Goal: Task Accomplishment & Management: Use online tool/utility

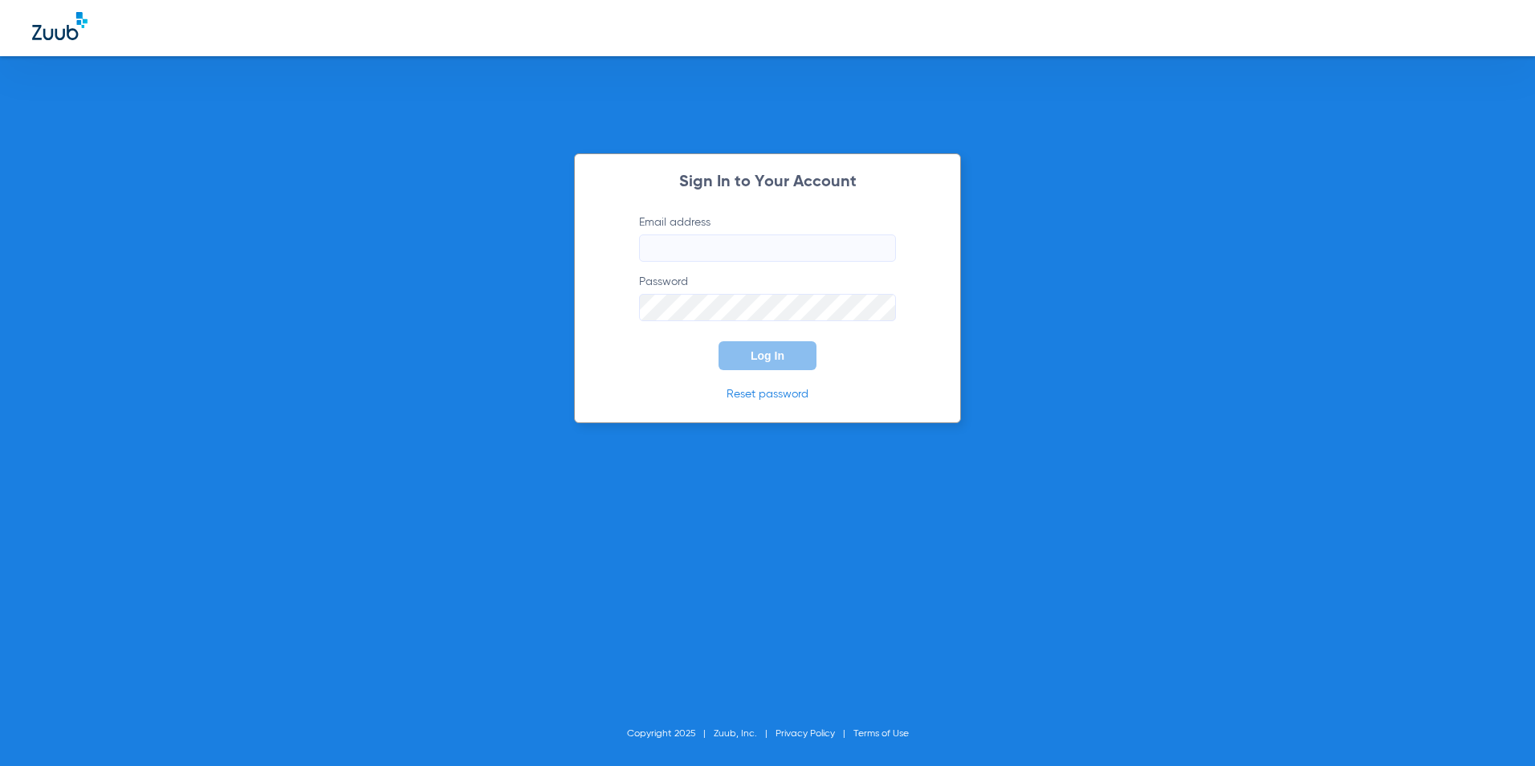
type input "[EMAIL_ADDRESS][DOMAIN_NAME]"
click at [808, 355] on button "Log In" at bounding box center [768, 355] width 98 height 29
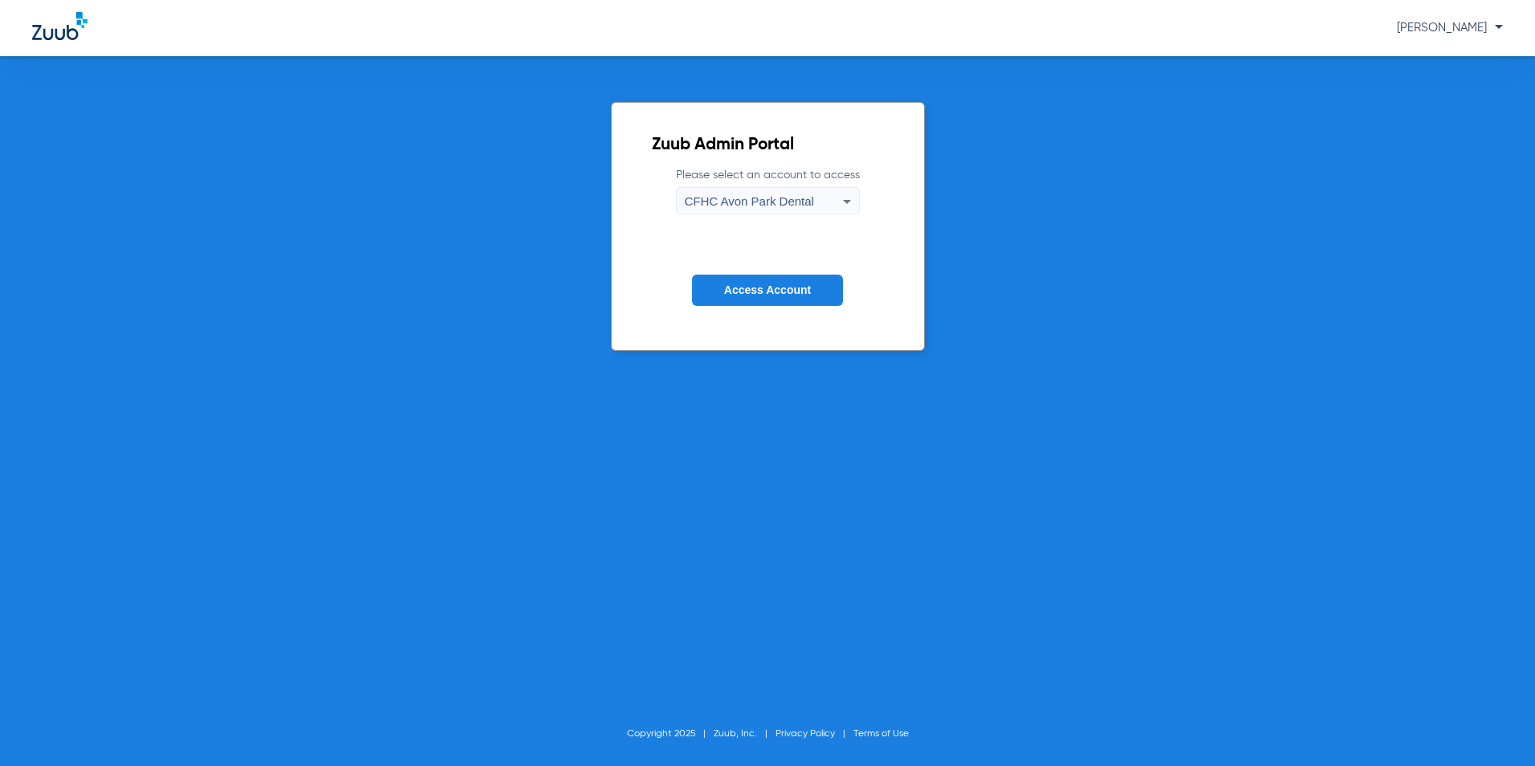
click at [727, 292] on span "Access Account" at bounding box center [767, 289] width 87 height 13
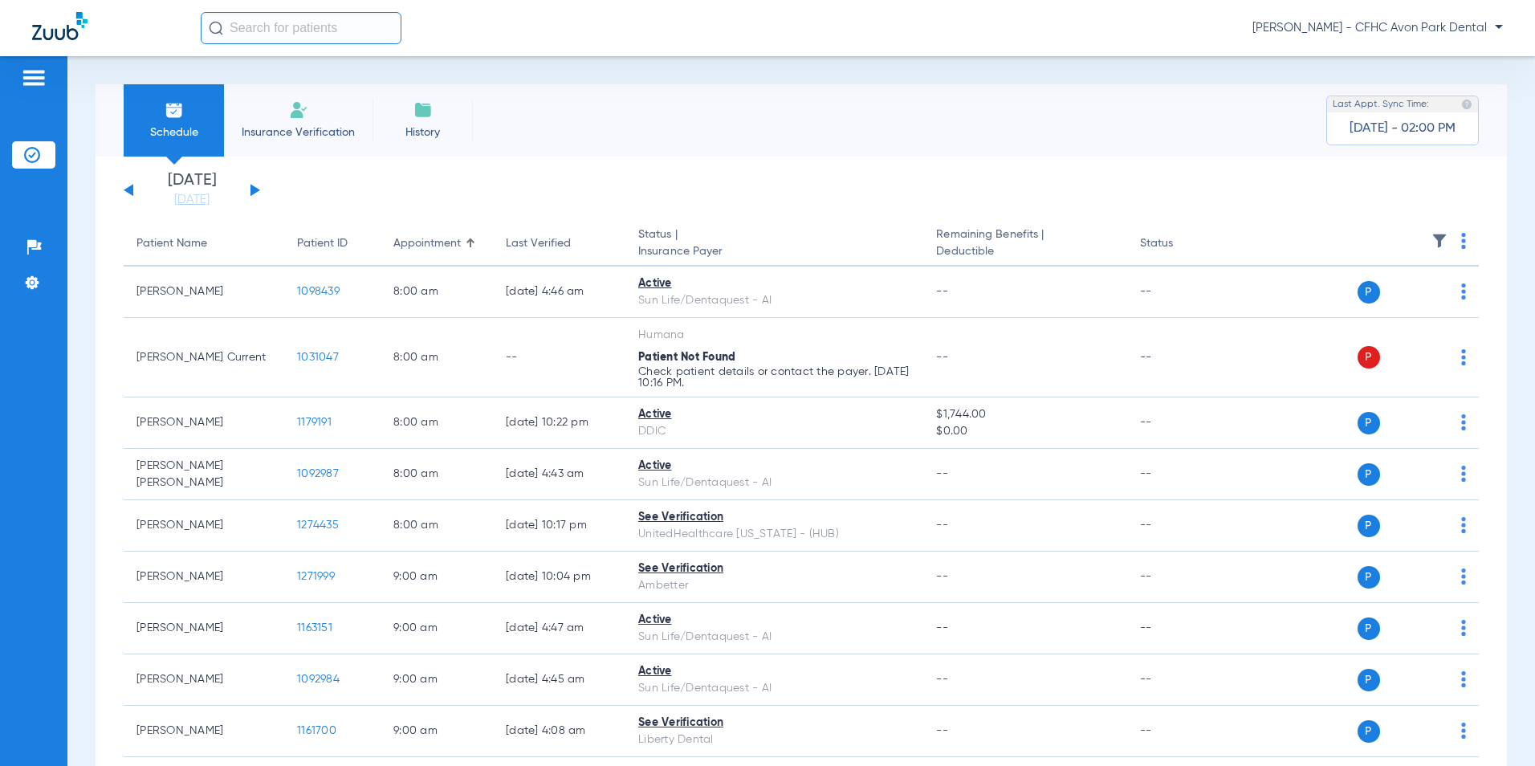
click at [1449, 30] on span "[PERSON_NAME] - CFHC Avon Park Dental" at bounding box center [1378, 28] width 251 height 16
click at [1435, 85] on span "Log out" at bounding box center [1443, 89] width 90 height 11
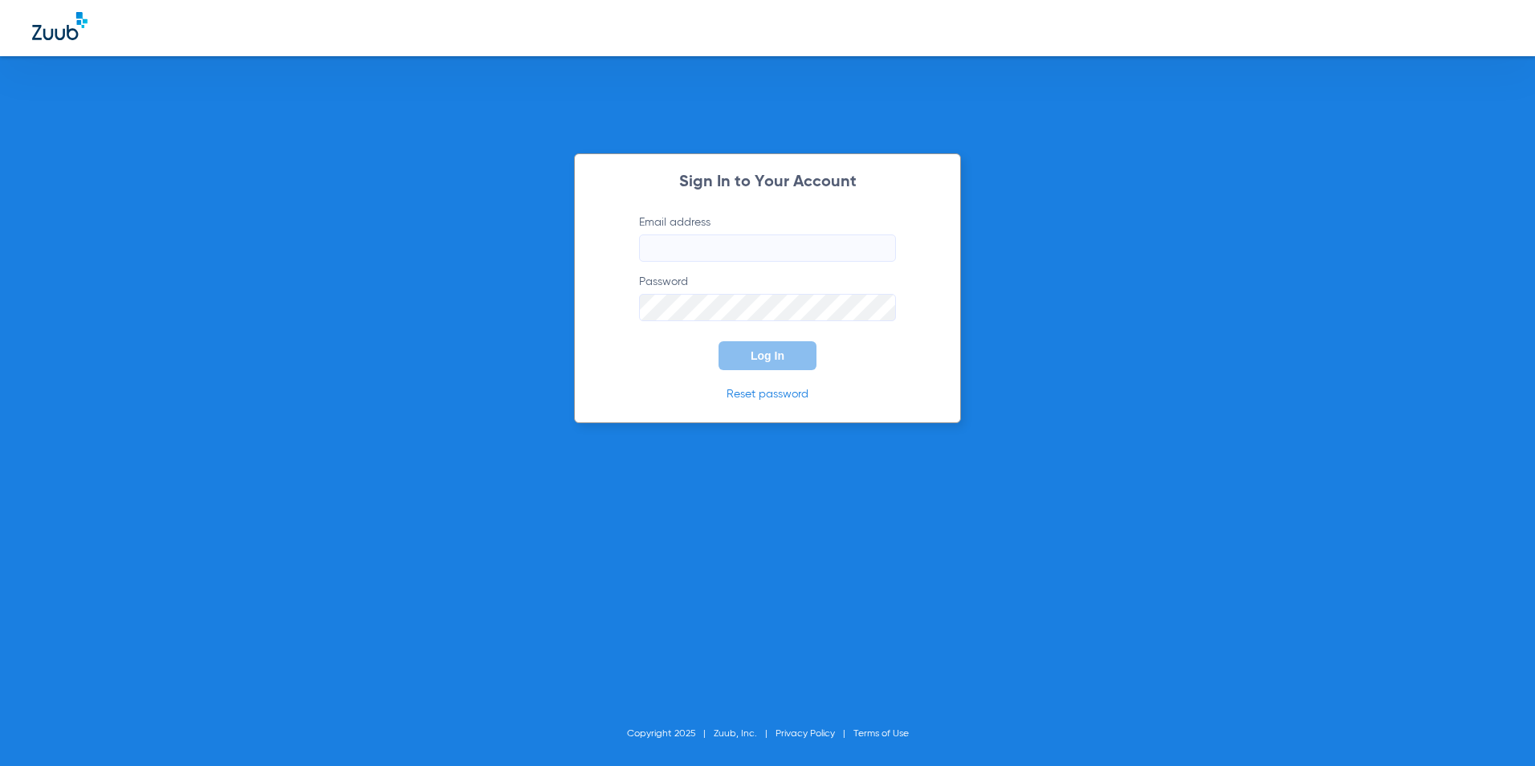
type input "[EMAIL_ADDRESS][DOMAIN_NAME]"
click at [801, 361] on button "Log In" at bounding box center [768, 355] width 98 height 29
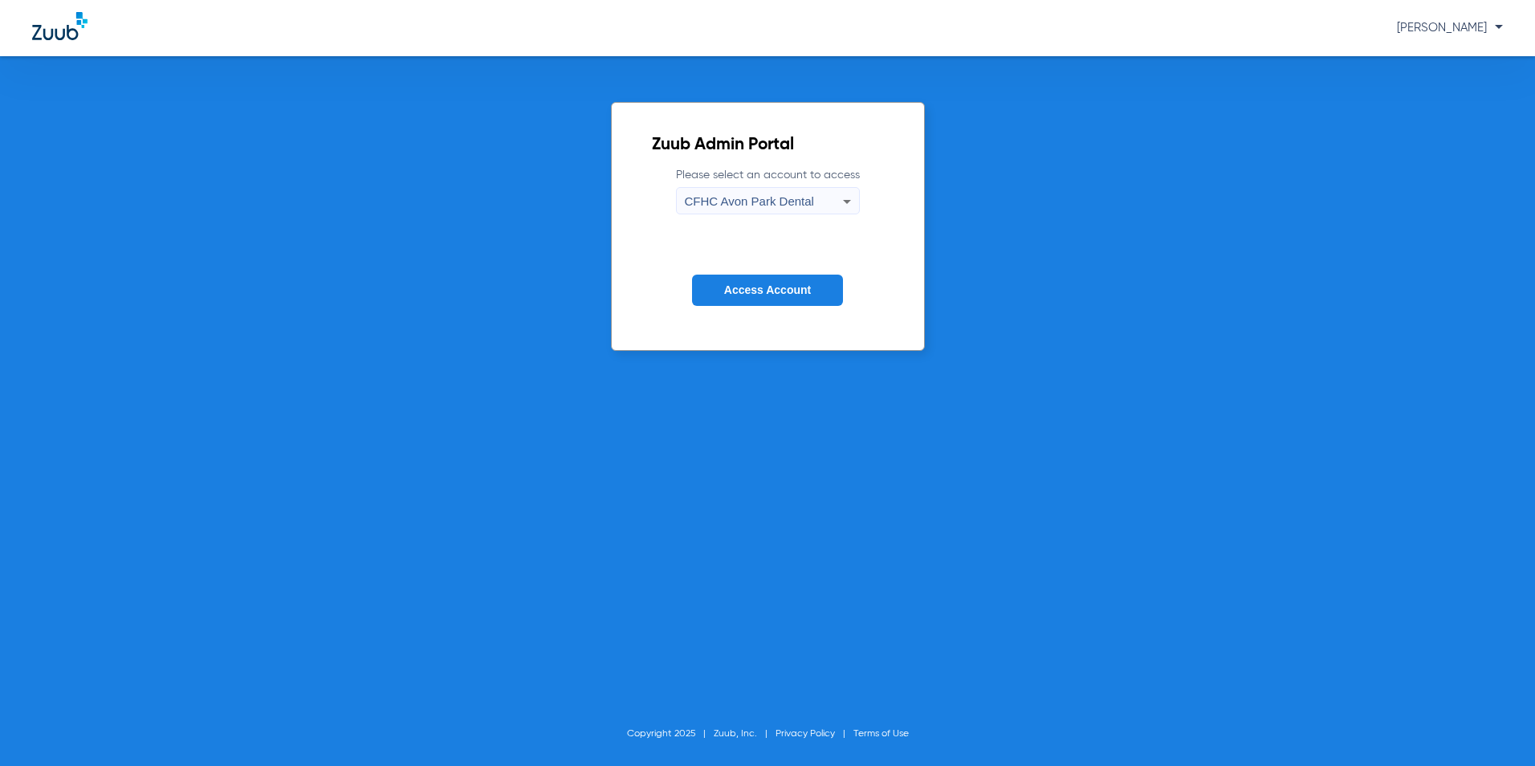
click at [805, 202] on span "CFHC Avon Park Dental" at bounding box center [749, 201] width 129 height 14
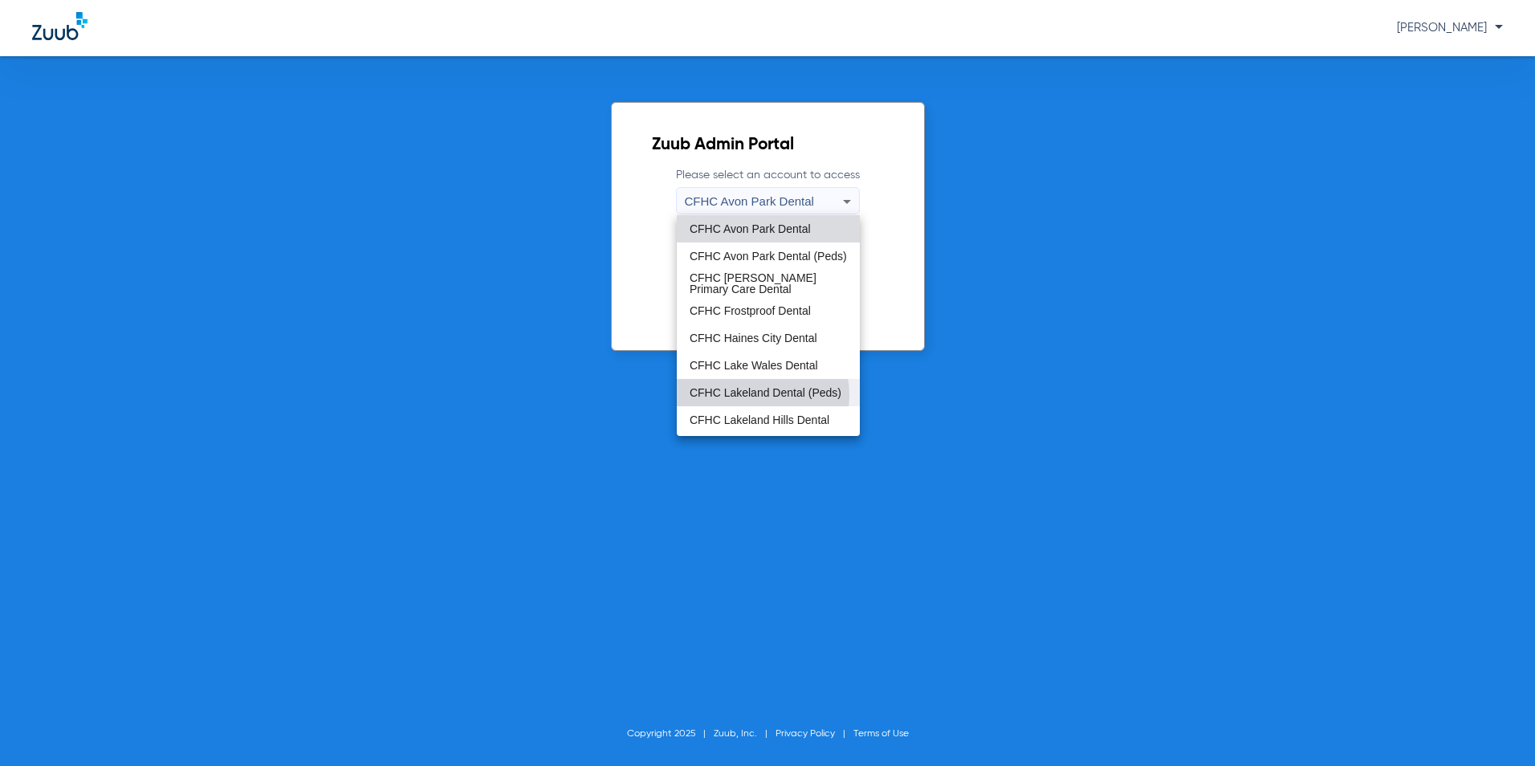
click at [756, 394] on span "CFHC Lakeland Dental (Peds)" at bounding box center [766, 392] width 152 height 11
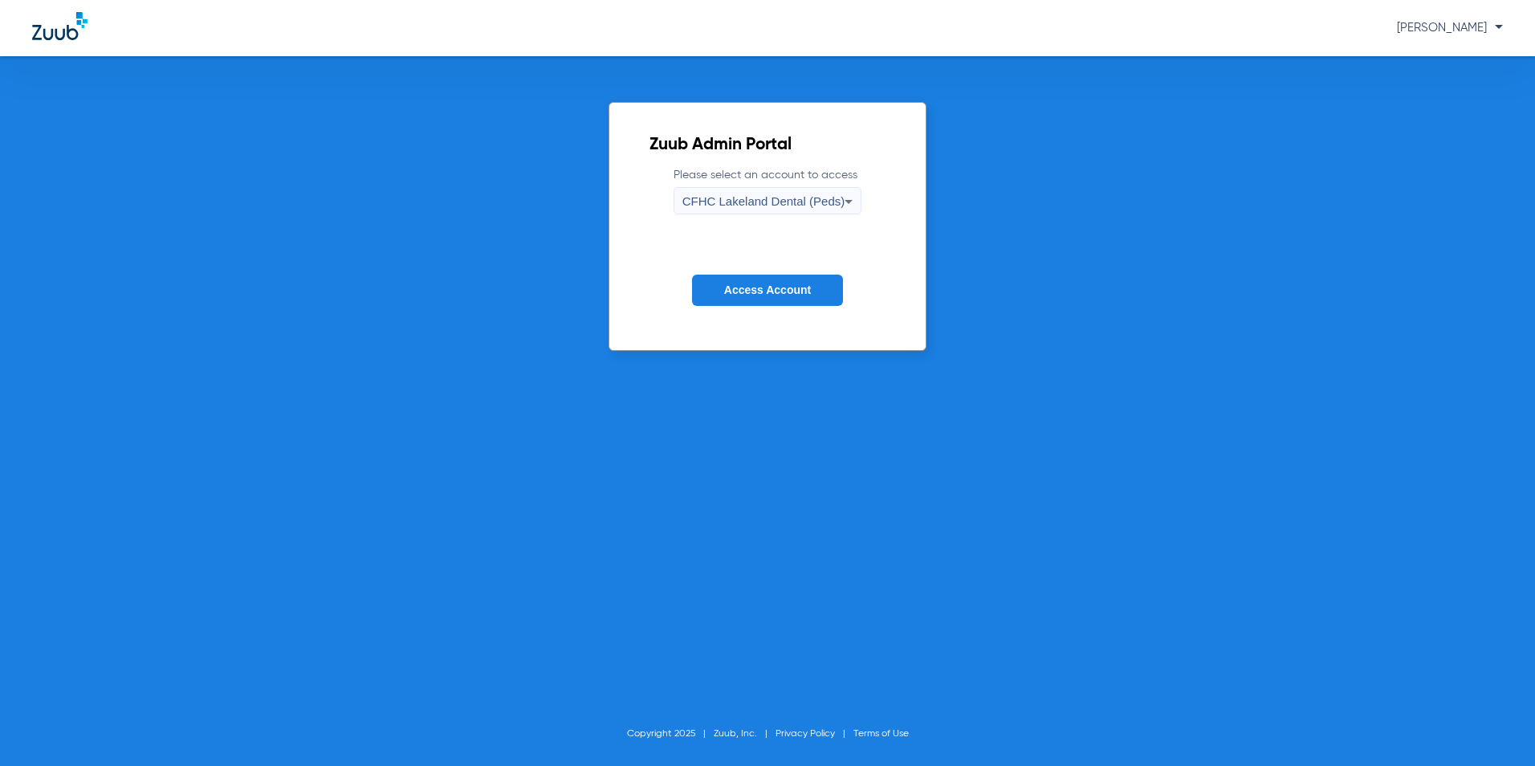
click at [758, 279] on button "Access Account" at bounding box center [767, 290] width 151 height 31
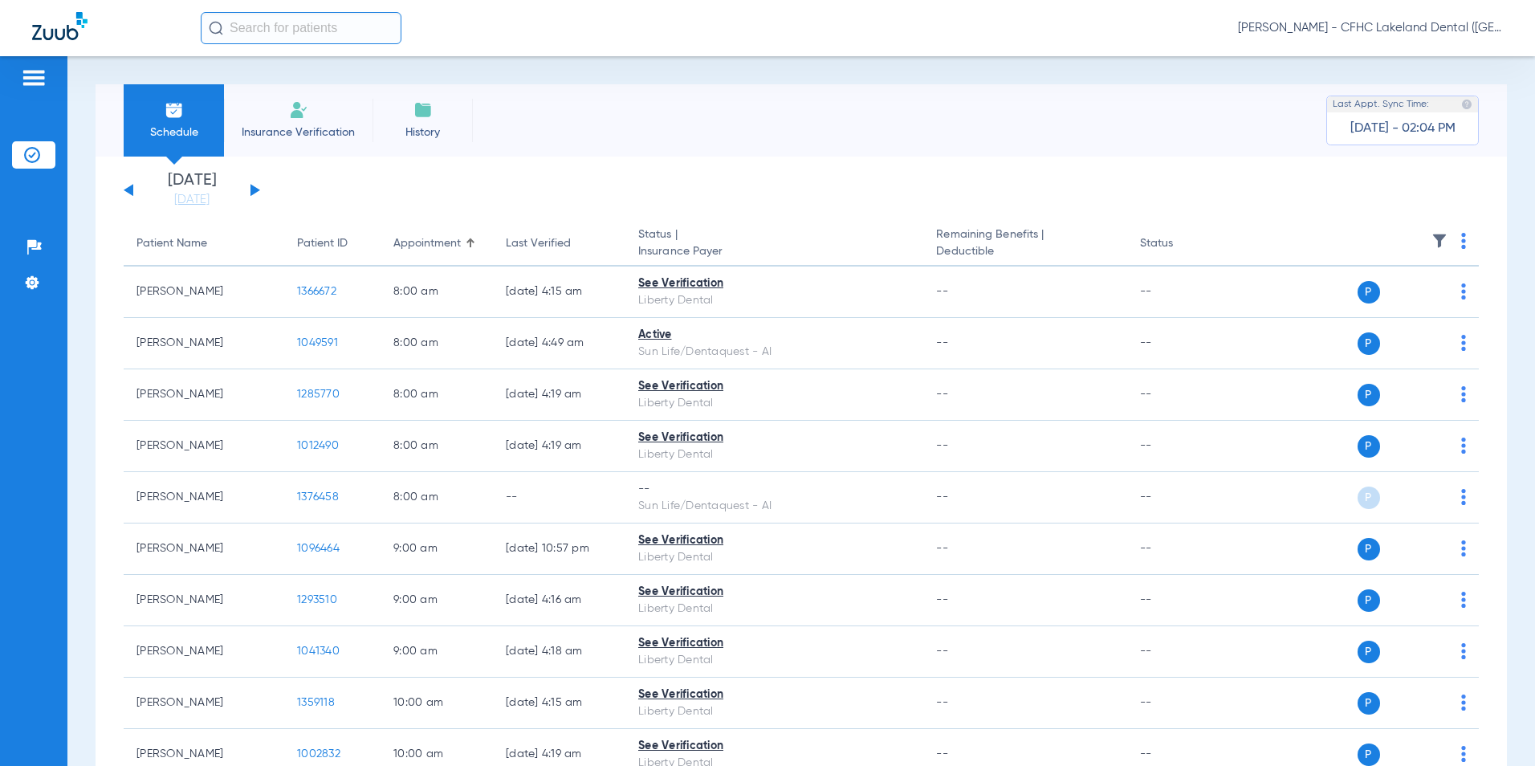
click at [249, 194] on div "[DATE] [DATE] [DATE] [DATE] [DATE] [DATE] [DATE] [DATE] [DATE] [DATE] [DATE] [D…" at bounding box center [192, 190] width 136 height 35
click at [257, 186] on div "[DATE] [DATE] [DATE] [DATE] [DATE] [DATE] [DATE] [DATE] [DATE] [DATE] [DATE] [D…" at bounding box center [192, 190] width 136 height 35
click at [256, 189] on button at bounding box center [256, 190] width 10 height 12
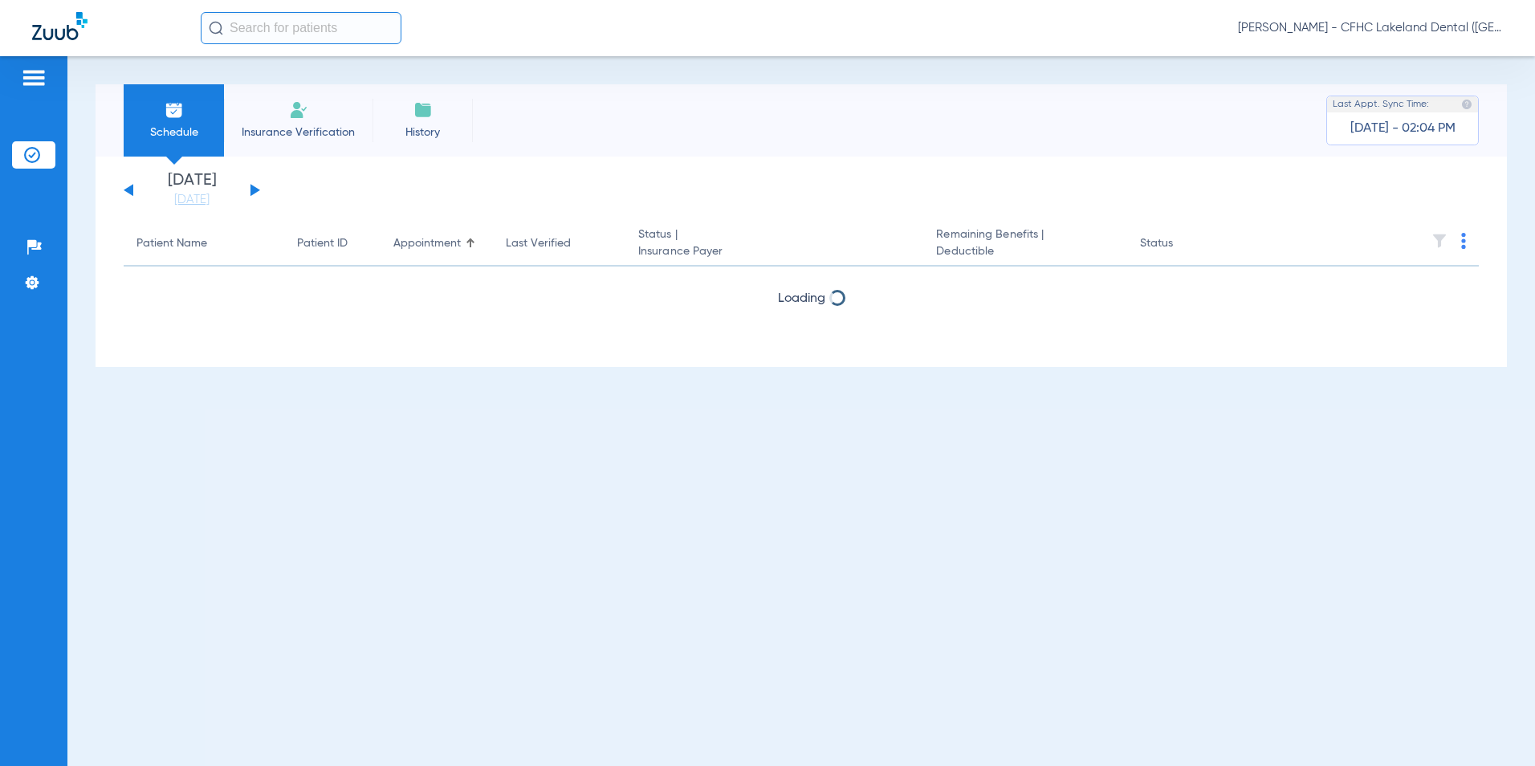
click at [256, 189] on button at bounding box center [256, 190] width 10 height 12
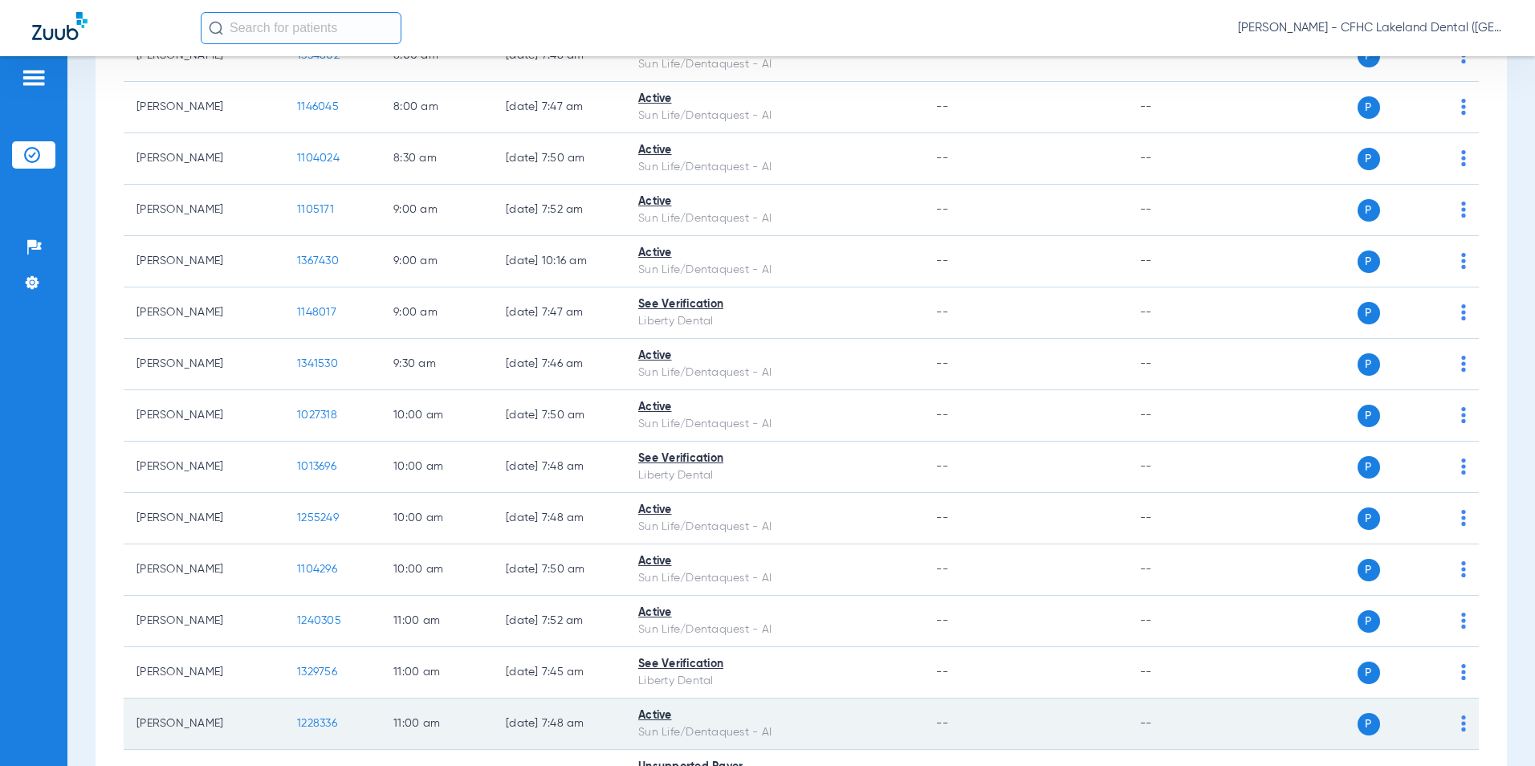
scroll to position [401, 0]
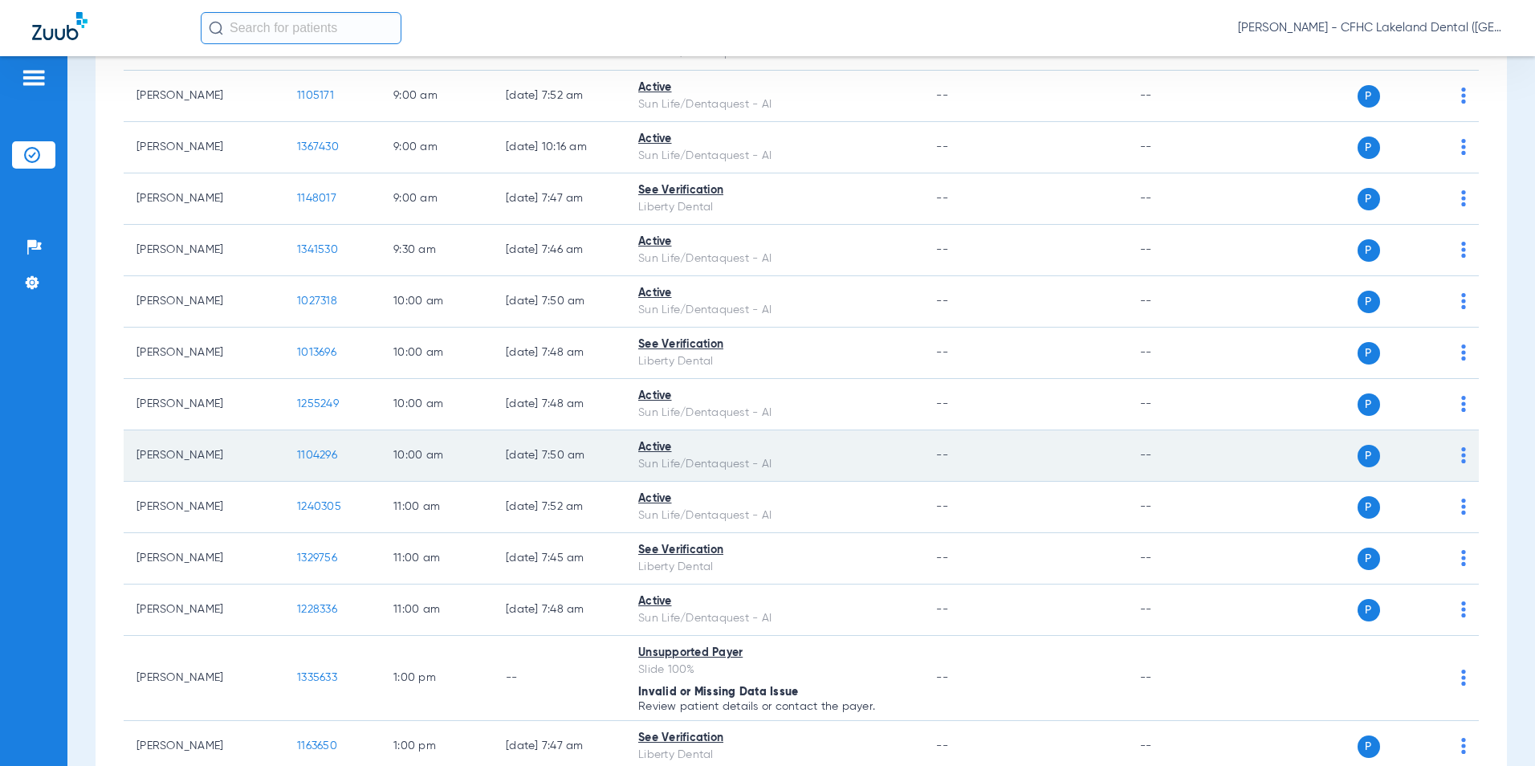
click at [316, 453] on span "1104296" at bounding box center [317, 455] width 40 height 11
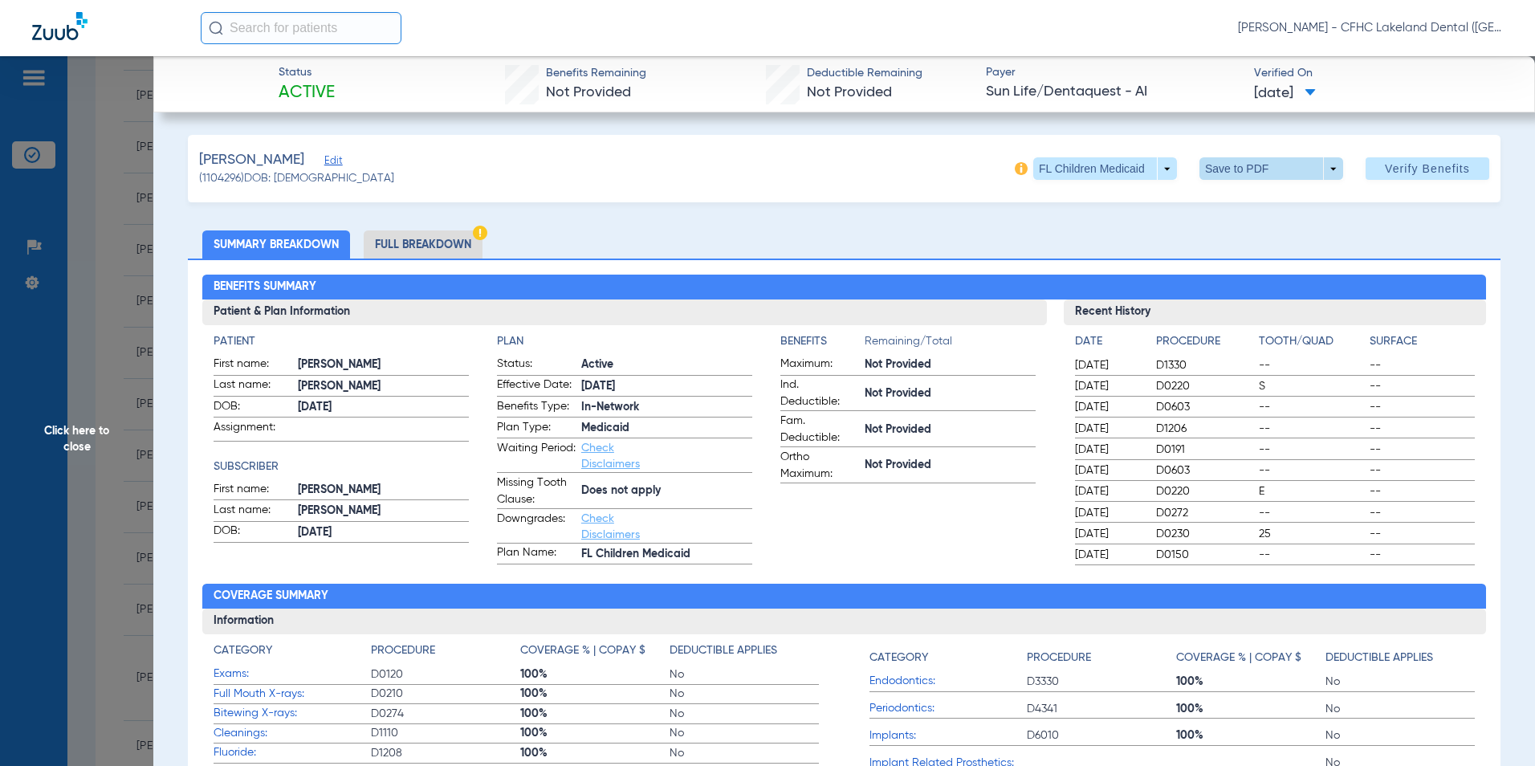
click at [1324, 166] on span at bounding box center [1272, 168] width 144 height 22
click at [1237, 194] on button "insert_drive_file Save to PDF" at bounding box center [1248, 201] width 121 height 32
